Goal: Information Seeking & Learning: Learn about a topic

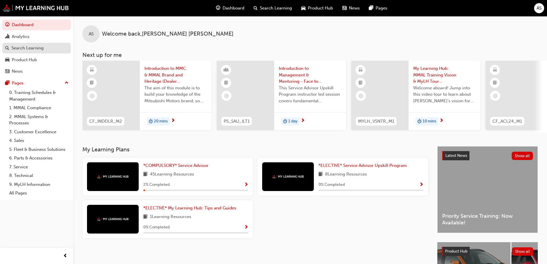
click at [36, 46] on div "Search Learning" at bounding box center [27, 48] width 32 height 7
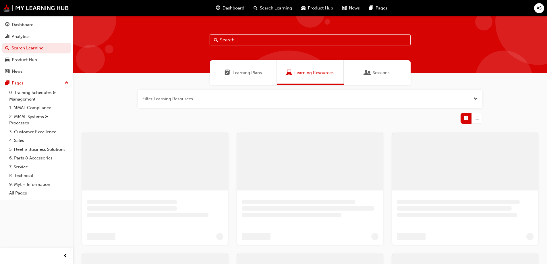
click at [235, 42] on input "text" at bounding box center [310, 39] width 201 height 11
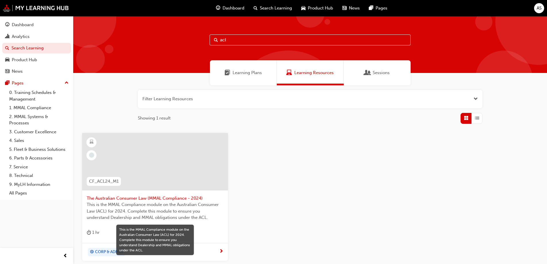
type input "acl"
click at [169, 201] on span "This is the MMAL Compliance module on the Australian Consumer Law (ACL) for 202…" at bounding box center [155, 211] width 137 height 20
